Goal: Information Seeking & Learning: Learn about a topic

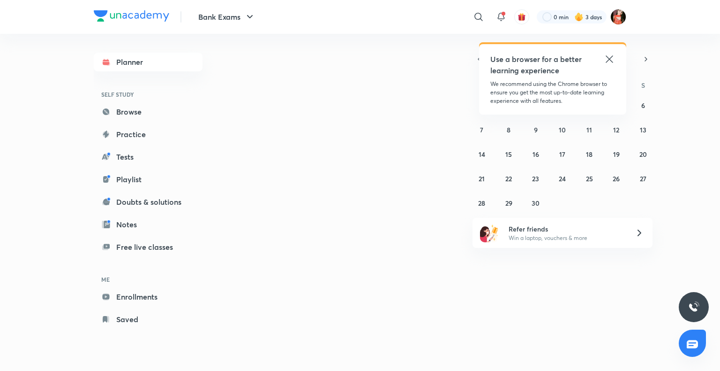
click at [608, 58] on icon at bounding box center [609, 58] width 7 height 7
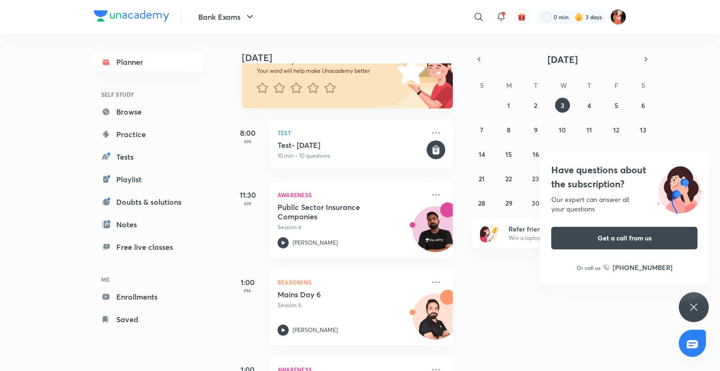
scroll to position [94, 0]
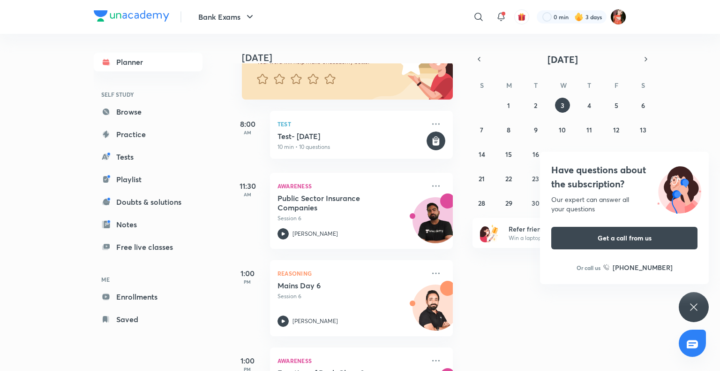
click at [689, 305] on icon at bounding box center [694, 306] width 11 height 11
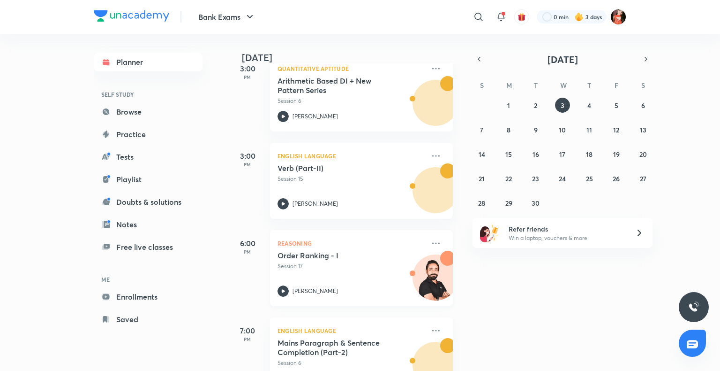
scroll to position [416, 0]
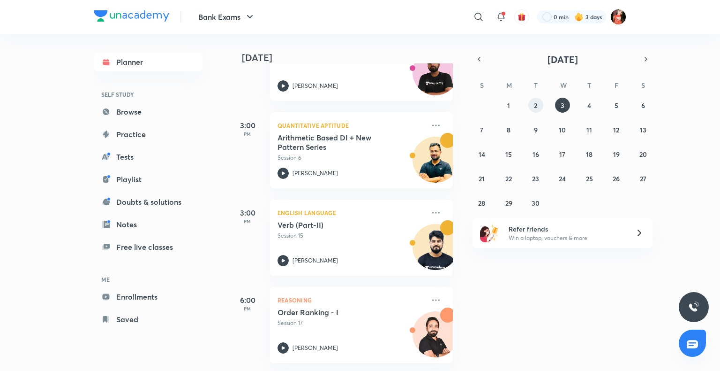
click at [536, 105] on abbr "2" at bounding box center [535, 105] width 3 height 9
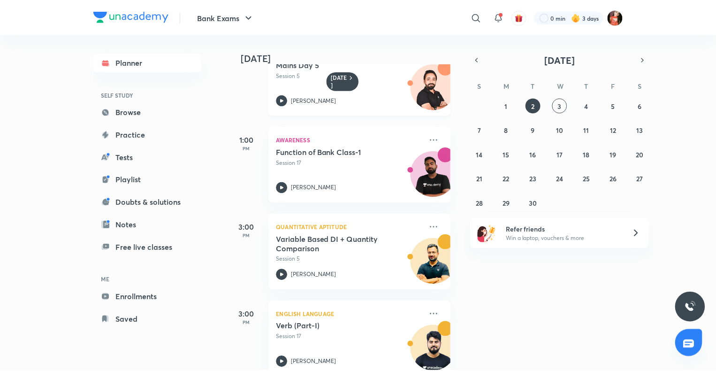
scroll to position [231, 0]
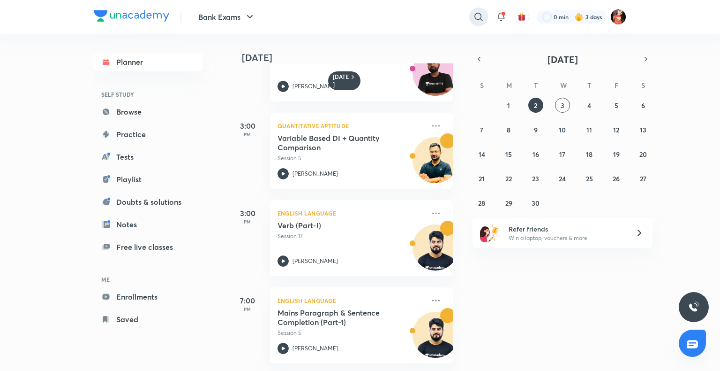
click at [486, 20] on div at bounding box center [479, 17] width 19 height 19
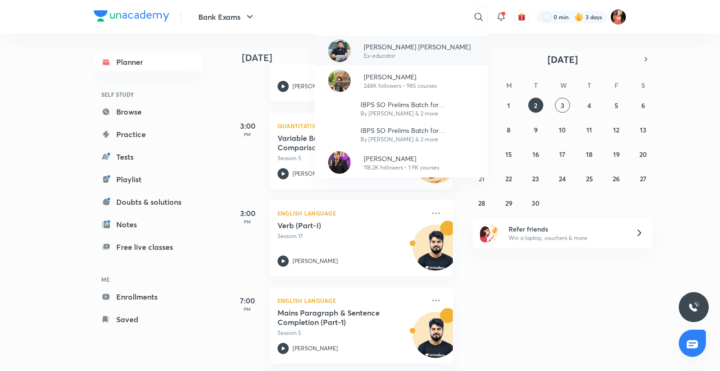
click at [382, 55] on p "Ex-educator" at bounding box center [417, 56] width 107 height 8
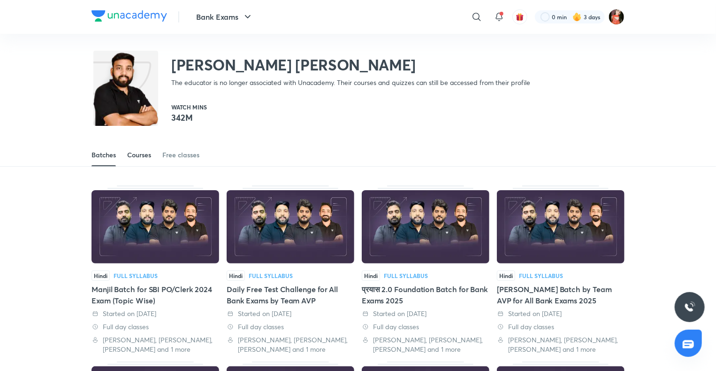
click at [142, 153] on div "Courses" at bounding box center [139, 154] width 24 height 9
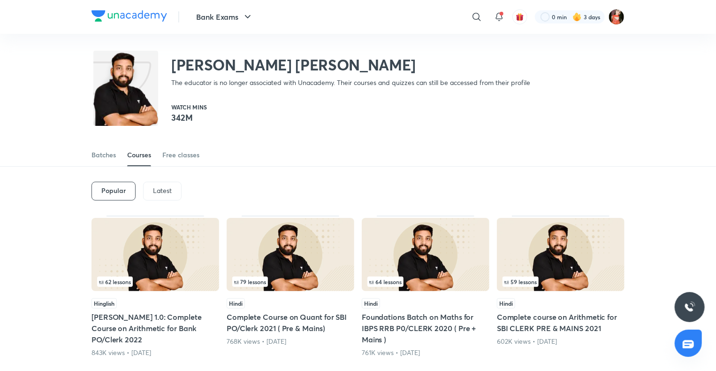
click at [153, 184] on div "Latest" at bounding box center [162, 191] width 38 height 19
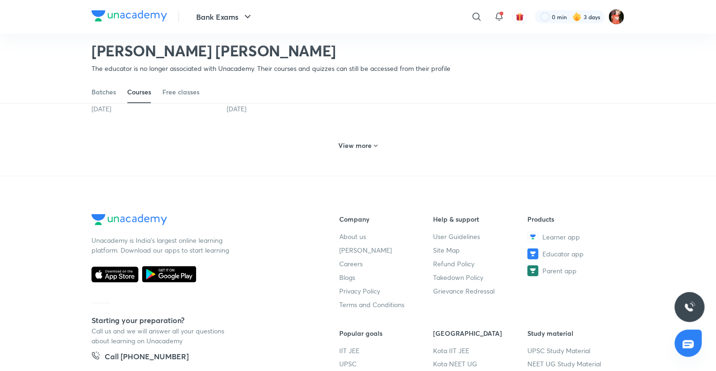
scroll to position [462, 0]
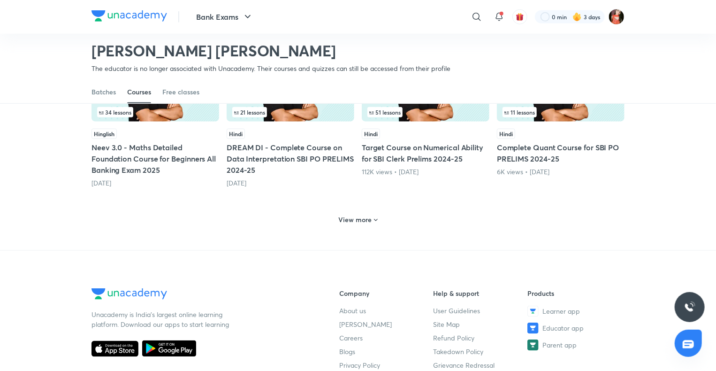
click at [362, 223] on h6 "View more" at bounding box center [355, 219] width 33 height 9
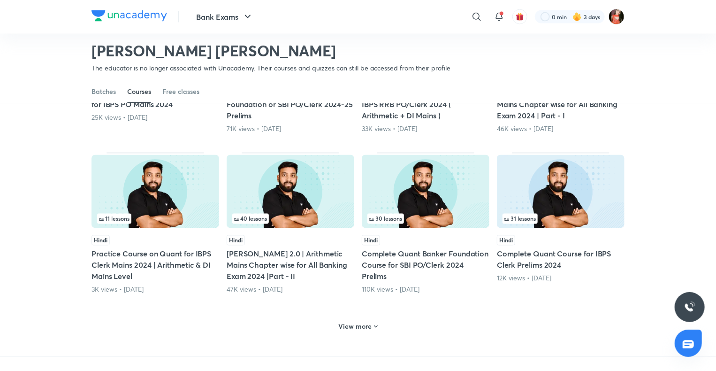
scroll to position [932, 0]
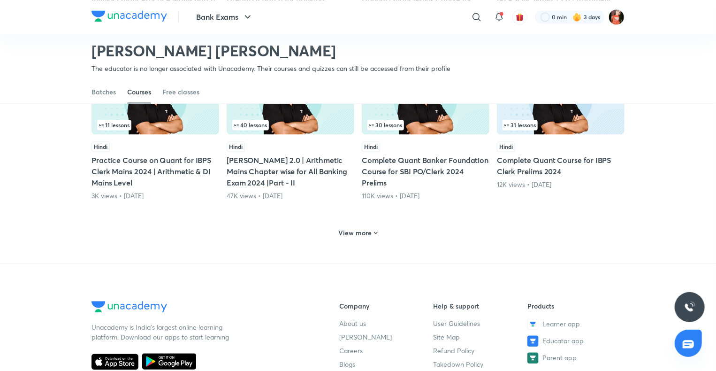
click at [347, 235] on h6 "View more" at bounding box center [355, 232] width 33 height 9
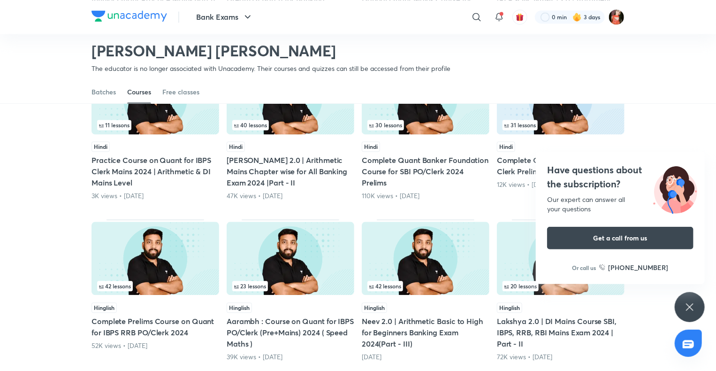
click at [693, 305] on icon at bounding box center [689, 306] width 11 height 11
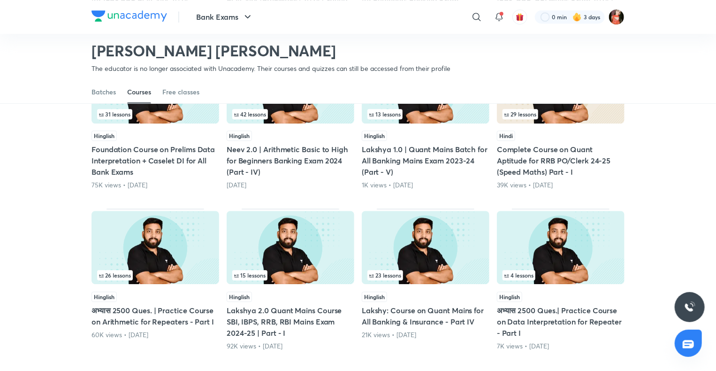
scroll to position [1354, 0]
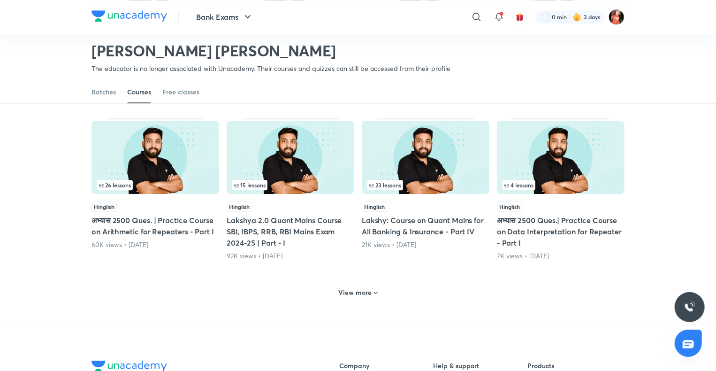
click at [347, 285] on div "View more" at bounding box center [358, 292] width 46 height 15
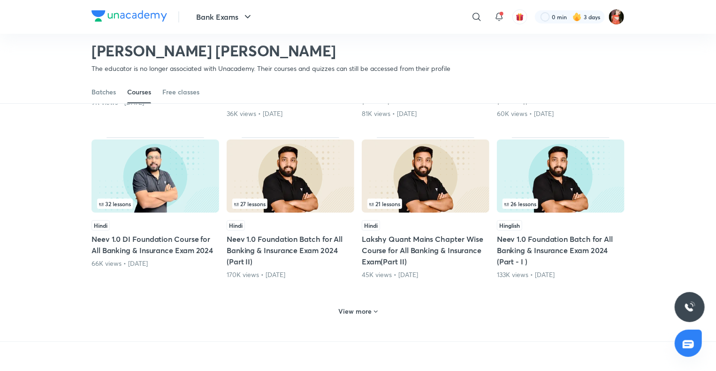
scroll to position [1870, 0]
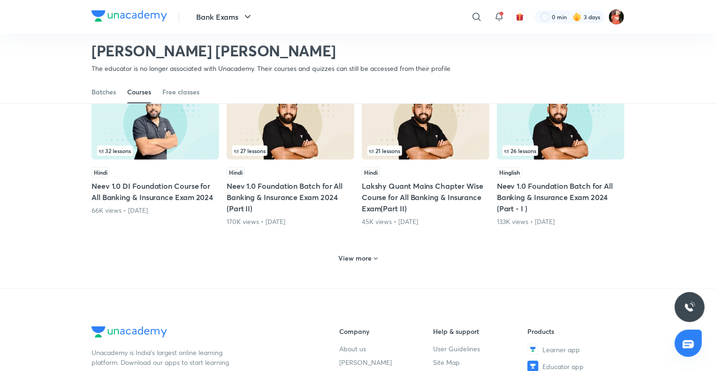
click at [342, 259] on div "View more" at bounding box center [358, 257] width 46 height 15
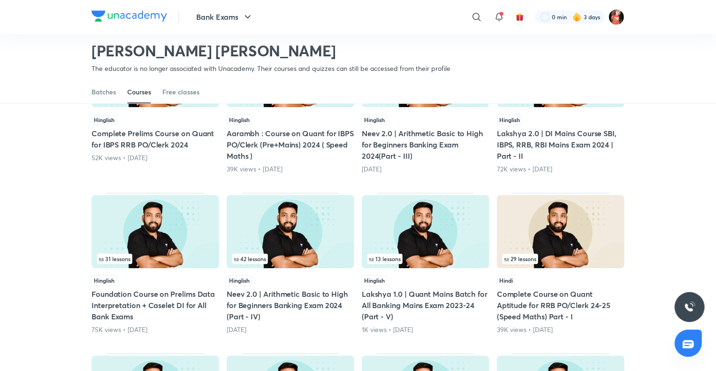
scroll to position [1260, 0]
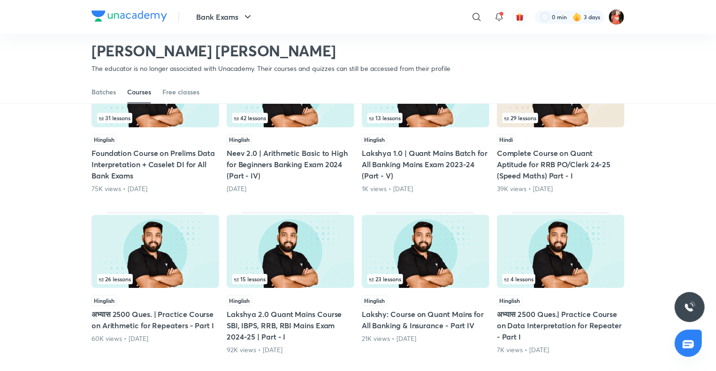
click at [402, 311] on h5 "Lakshy: Course on Quant Mains for All Banking & Insurance - Part IV" at bounding box center [426, 319] width 128 height 23
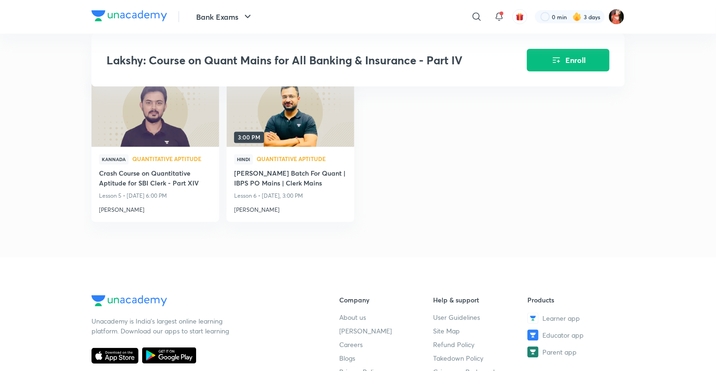
scroll to position [516, 0]
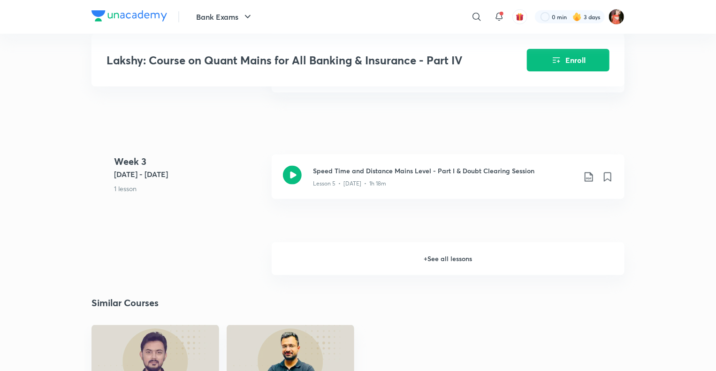
click at [425, 251] on h6 "+ See all lessons" at bounding box center [448, 258] width 353 height 33
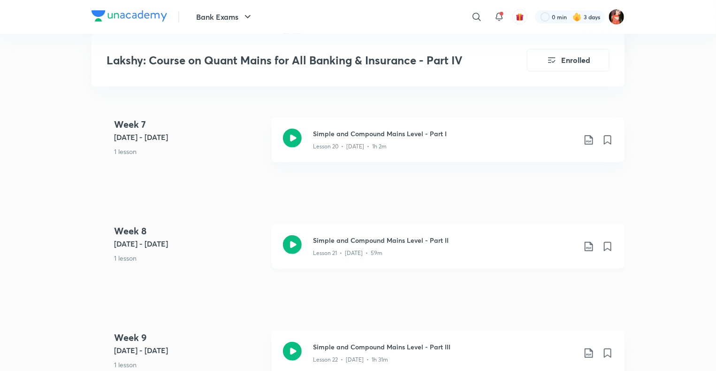
scroll to position [1889, 0]
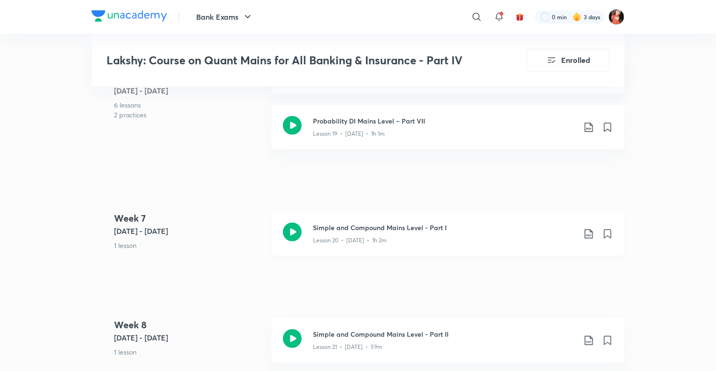
click at [289, 222] on icon at bounding box center [292, 231] width 19 height 19
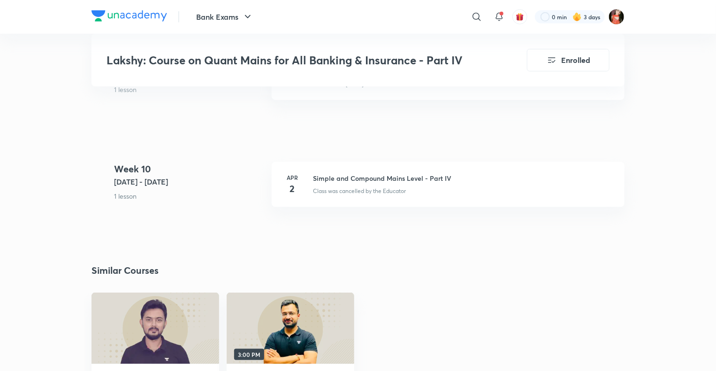
scroll to position [2311, 0]
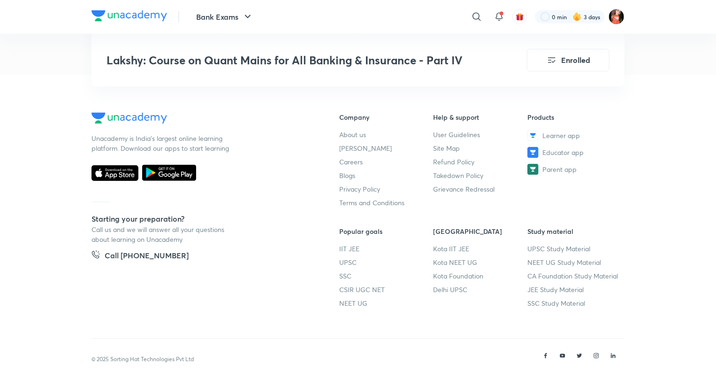
scroll to position [2664, 0]
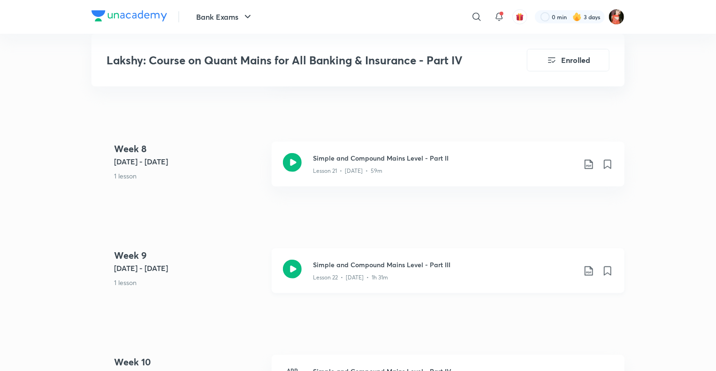
scroll to position [1983, 0]
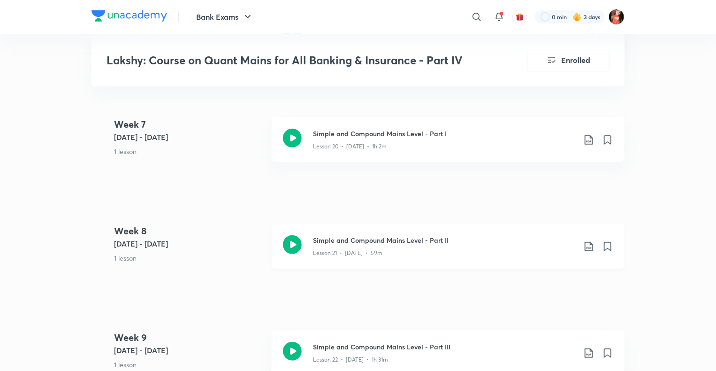
click at [291, 235] on icon at bounding box center [292, 244] width 19 height 19
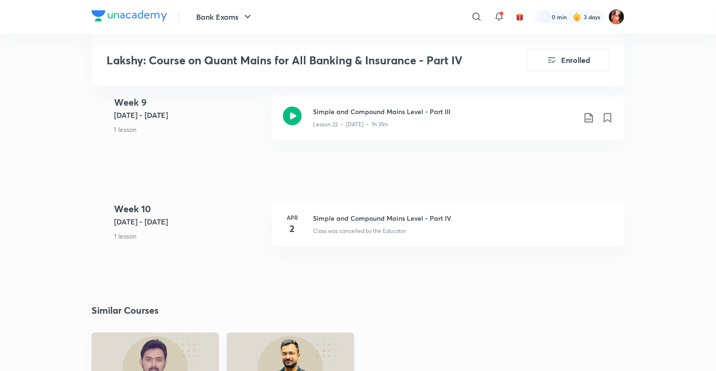
scroll to position [2217, 0]
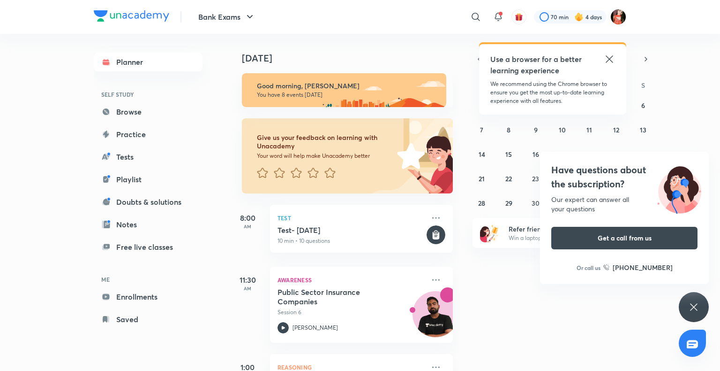
click at [699, 309] on icon at bounding box center [694, 306] width 11 height 11
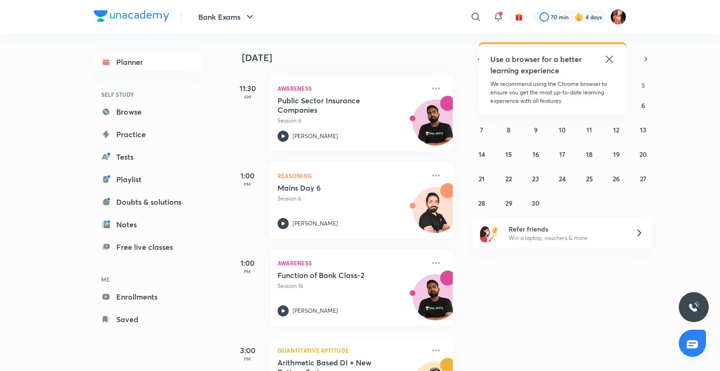
scroll to position [135, 0]
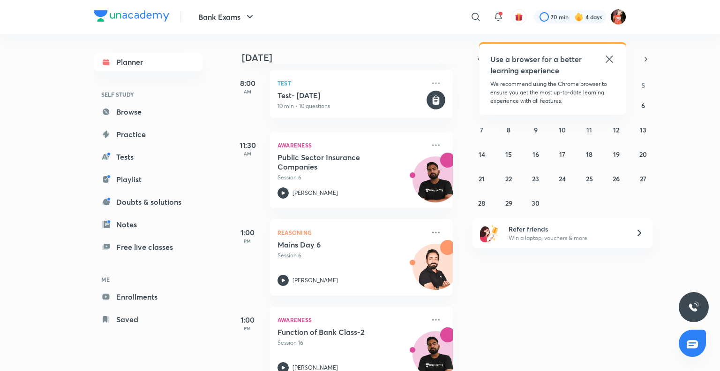
click at [608, 62] on icon at bounding box center [609, 58] width 11 height 11
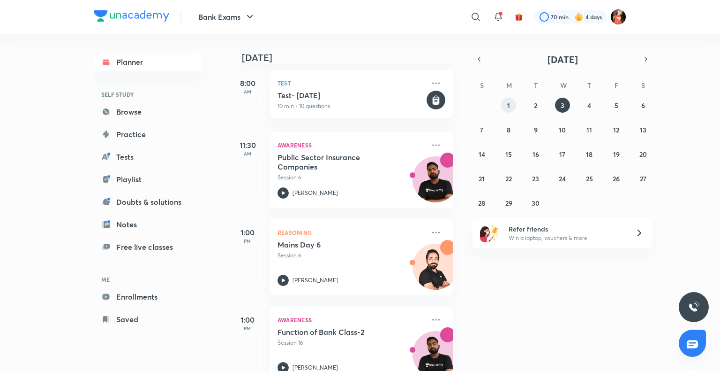
click at [514, 108] on button "1" at bounding box center [508, 105] width 15 height 15
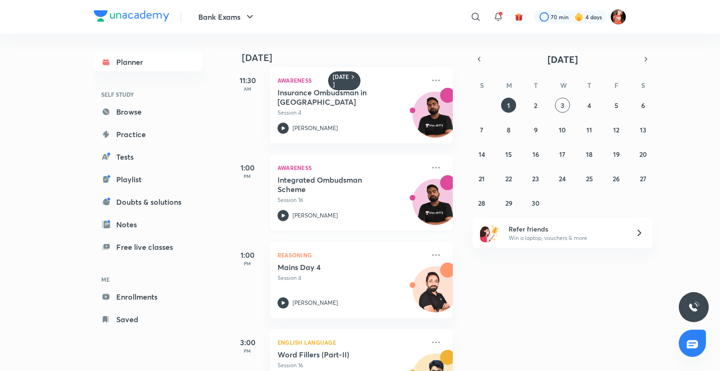
scroll to position [94, 0]
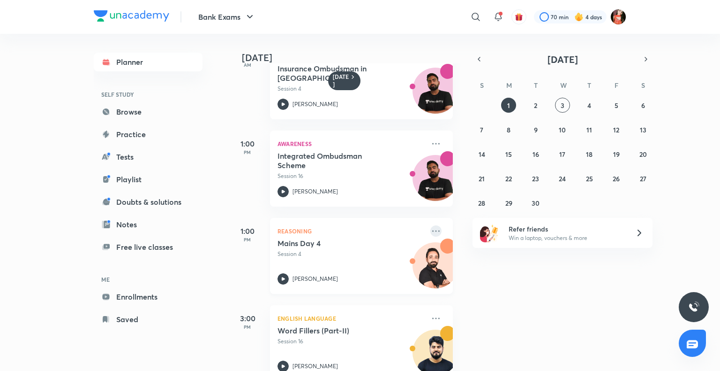
click at [431, 231] on icon at bounding box center [436, 230] width 11 height 11
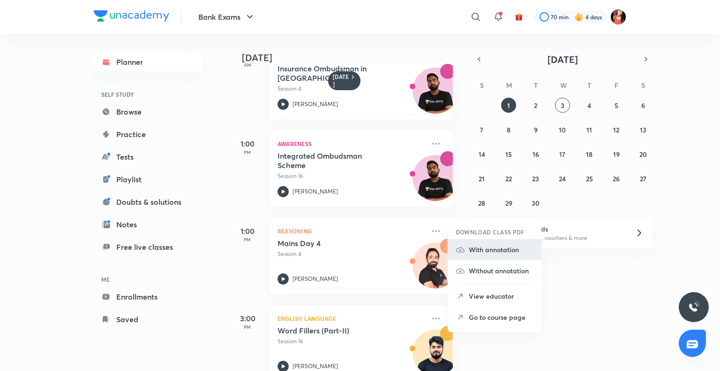
click at [475, 252] on p "With annotation" at bounding box center [501, 249] width 65 height 10
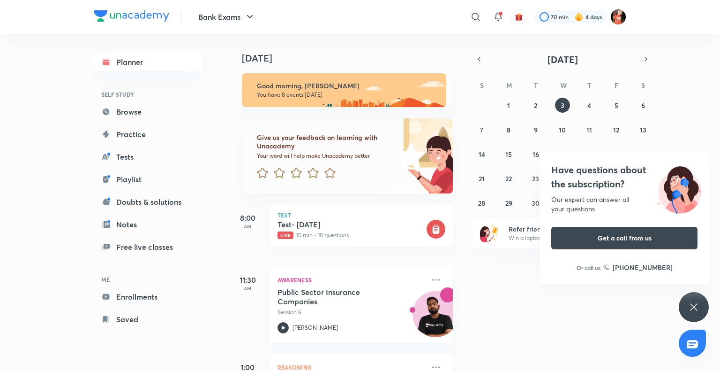
drag, startPoint x: 270, startPoint y: 138, endPoint x: 262, endPoint y: 139, distance: 8.1
click at [268, 139] on h6 "Give us your feedback on learning with Unacademy" at bounding box center [325, 141] width 137 height 17
